Goal: Task Accomplishment & Management: Use online tool/utility

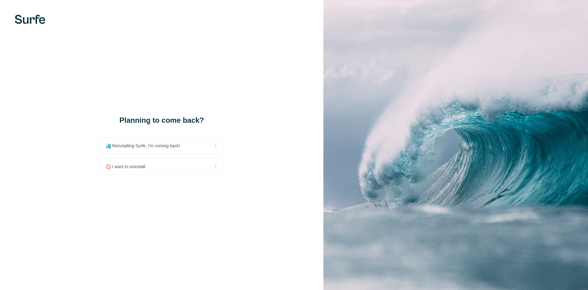
click at [161, 147] on span "🏄🏻‍♂️ Reinstalling Surfe, I'm coming back!" at bounding box center [145, 145] width 79 height 6
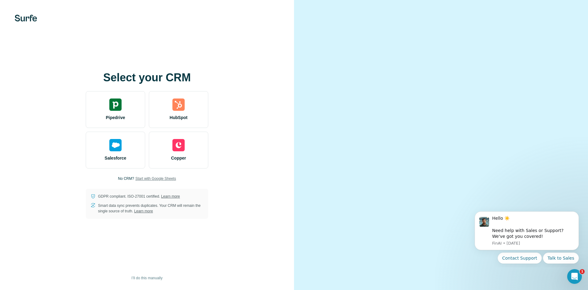
click at [154, 176] on span "Start with Google Sheets" at bounding box center [155, 179] width 41 height 6
